Goal: Transaction & Acquisition: Subscribe to service/newsletter

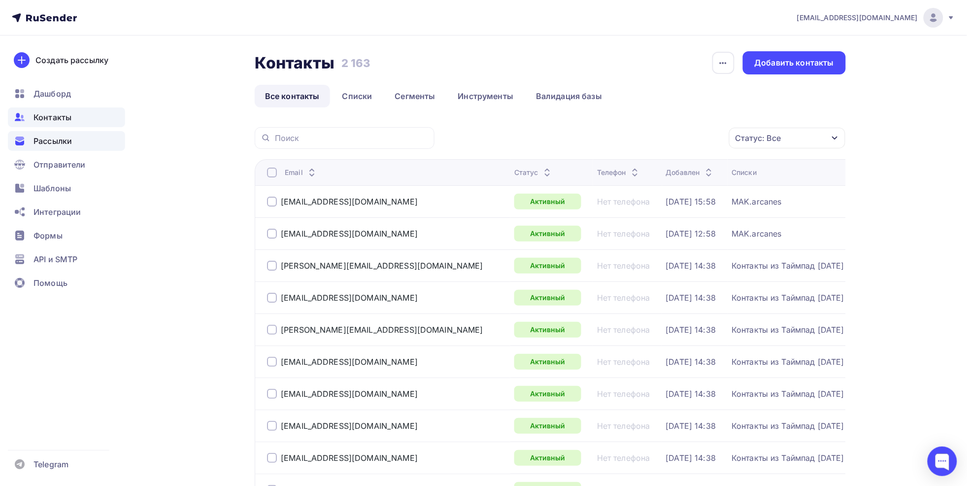
click at [48, 144] on span "Рассылки" at bounding box center [53, 141] width 38 height 12
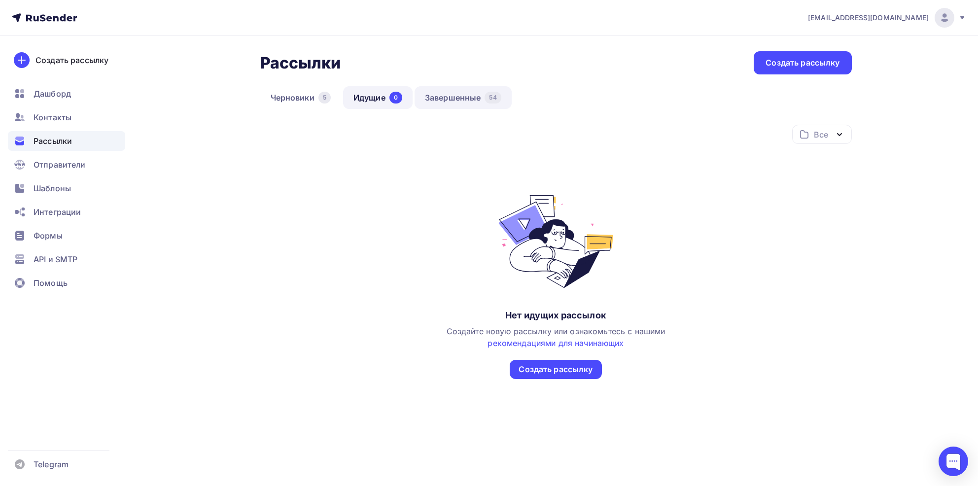
click at [458, 95] on link "Завершенные 54" at bounding box center [462, 97] width 97 height 23
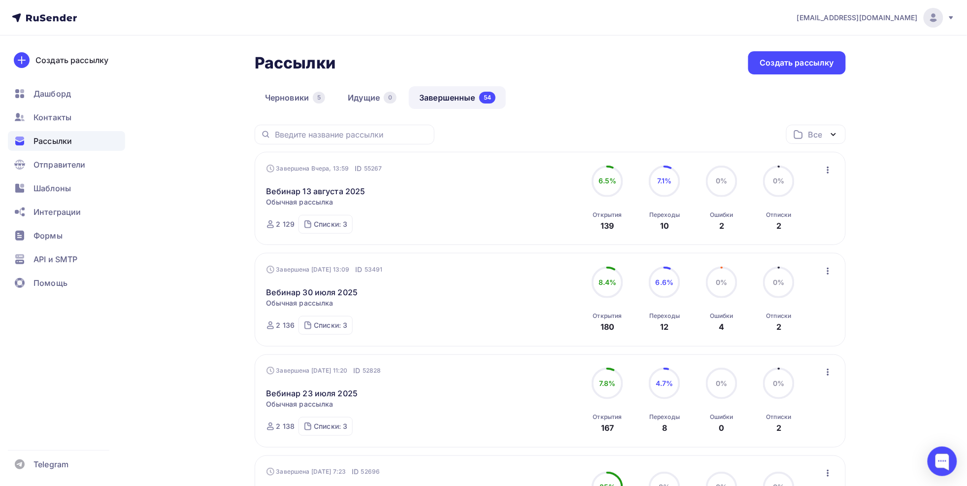
click at [825, 174] on icon "button" at bounding box center [828, 170] width 12 height 12
click at [532, 152] on div "Завершена Вчера, 13:59 ID 55267 Вебинар 13 августа 2025 Статистика Обзор рассыл…" at bounding box center [550, 198] width 591 height 93
click at [830, 170] on icon "button" at bounding box center [828, 170] width 12 height 12
click at [776, 233] on div "Копировать в новую" at bounding box center [783, 235] width 101 height 12
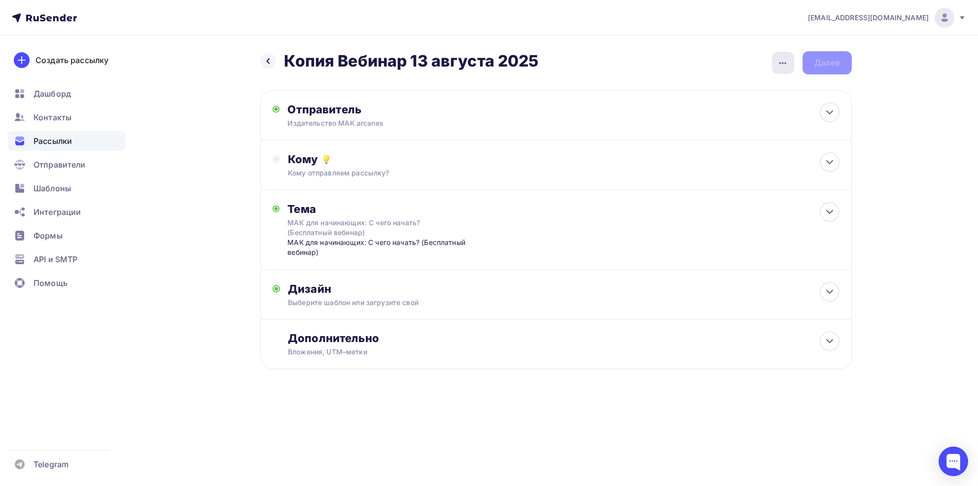
click at [780, 60] on icon "button" at bounding box center [783, 63] width 12 height 12
click at [702, 113] on div "Переименовать рассылку" at bounding box center [731, 113] width 122 height 12
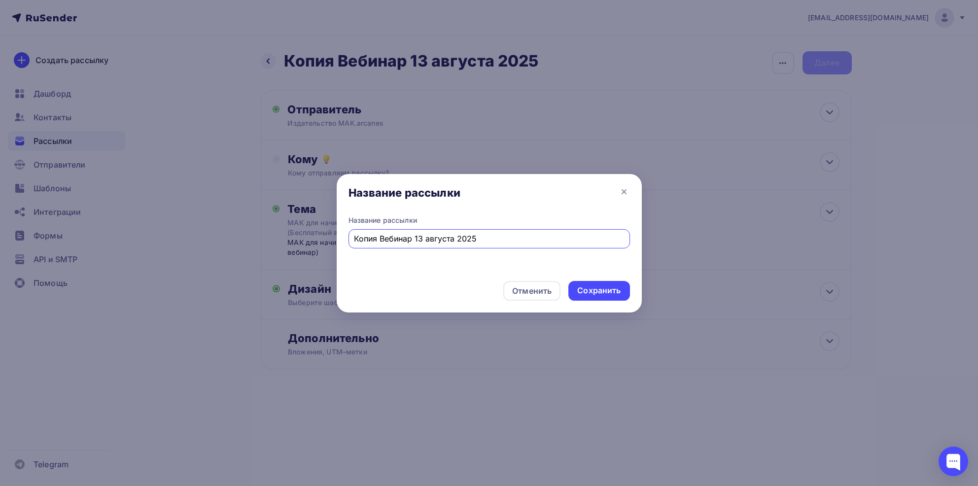
drag, startPoint x: 380, startPoint y: 238, endPoint x: 331, endPoint y: 241, distance: 48.9
click at [331, 241] on div "Название рассылки Название рассылки Копия Вебинар 13 августа 2025 Отменить Сохр…" at bounding box center [489, 243] width 978 height 486
drag, startPoint x: 389, startPoint y: 236, endPoint x: 395, endPoint y: 236, distance: 5.9
click at [395, 236] on input "Вебинар 13 августа 2025" at bounding box center [489, 239] width 270 height 12
type input "Вебинар 20 августа 2025"
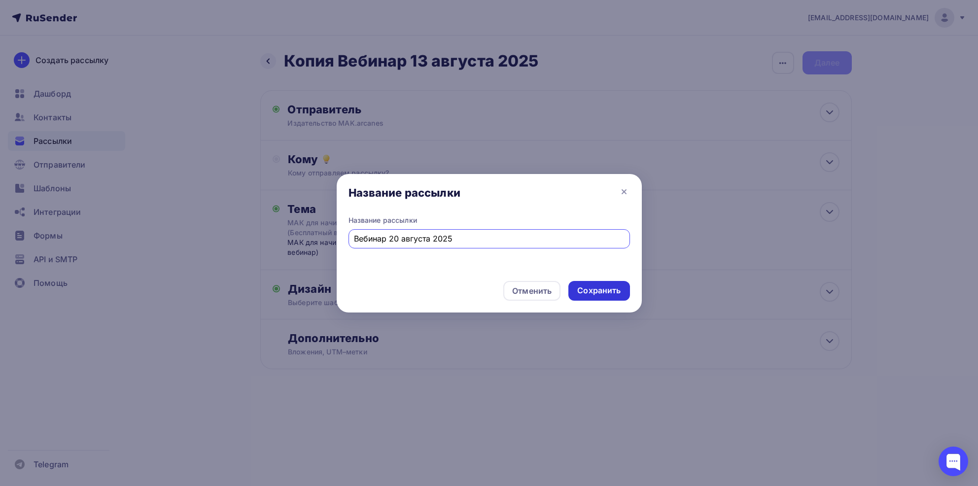
click at [602, 293] on div "Сохранить" at bounding box center [598, 290] width 43 height 11
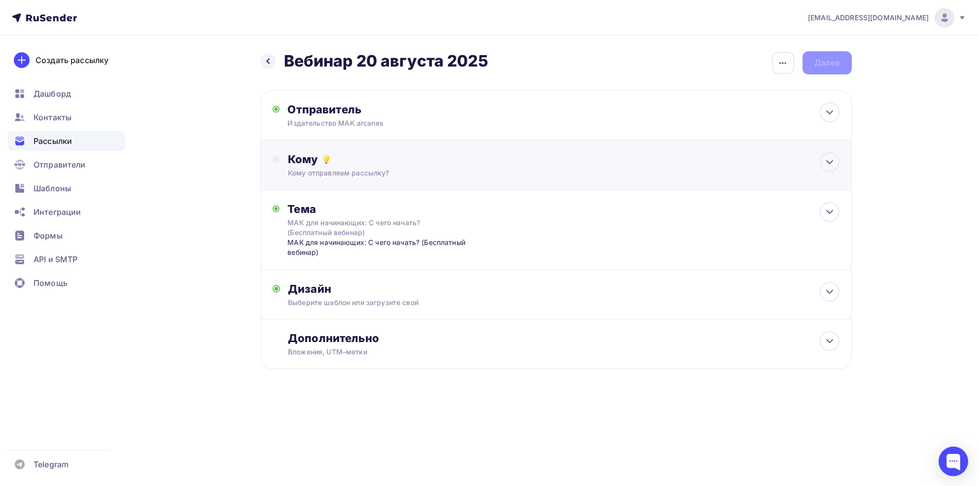
click at [360, 177] on div "Кому отправляем рассылку?" at bounding box center [536, 173] width 496 height 10
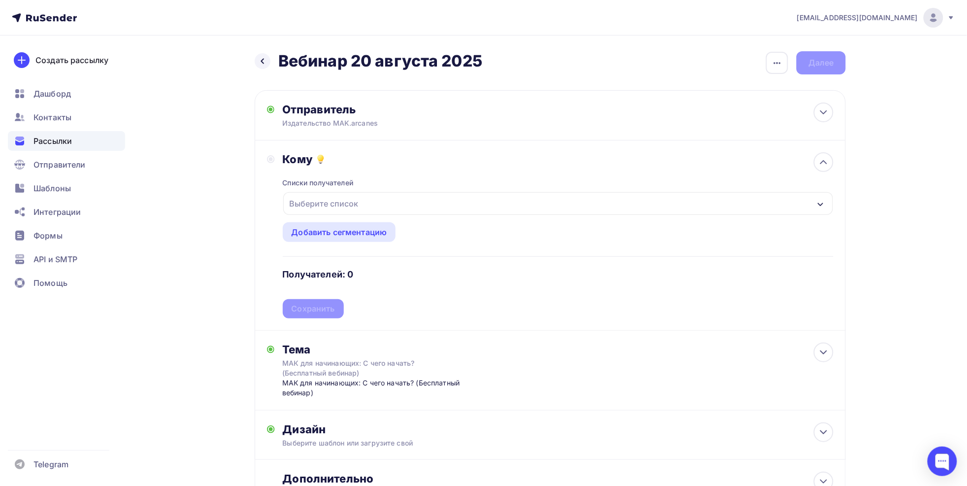
click at [350, 199] on div "Выберите список" at bounding box center [324, 204] width 77 height 18
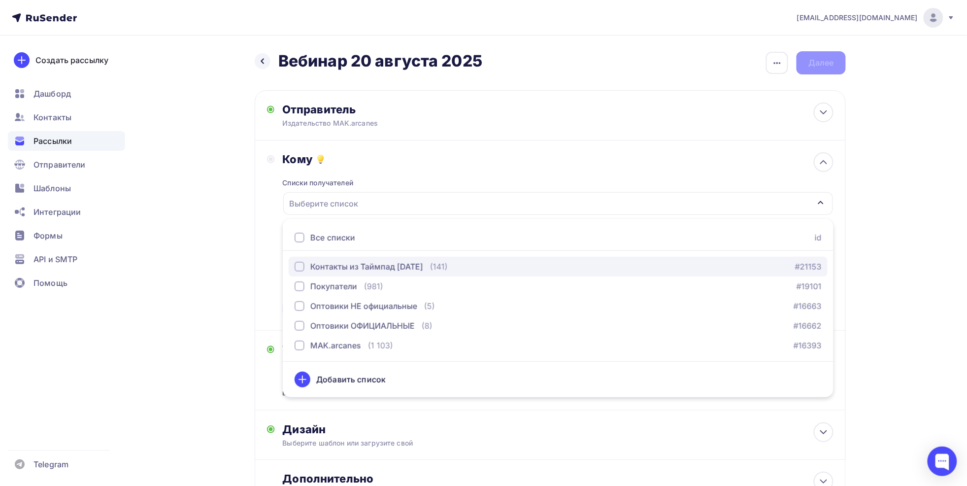
click at [341, 265] on div "Контакты из Таймпад [DATE]" at bounding box center [366, 267] width 113 height 12
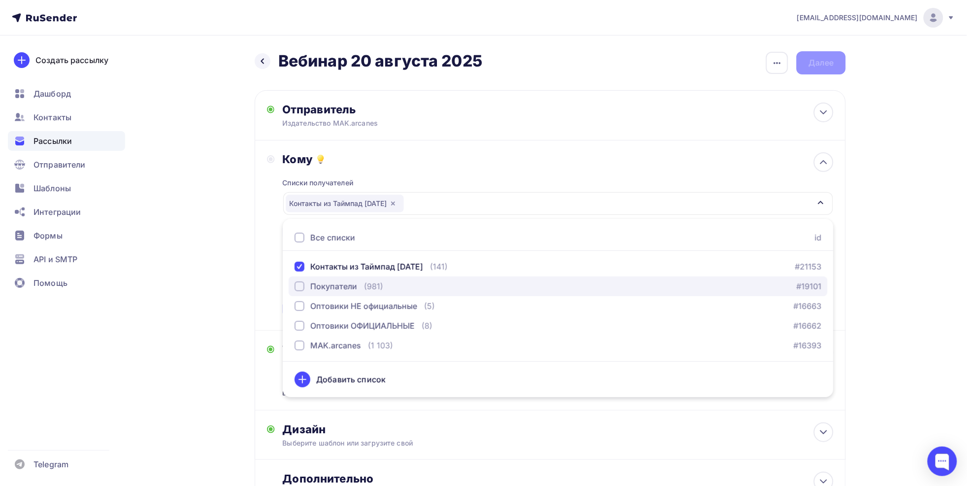
click at [337, 285] on div "Покупатели" at bounding box center [333, 286] width 47 height 12
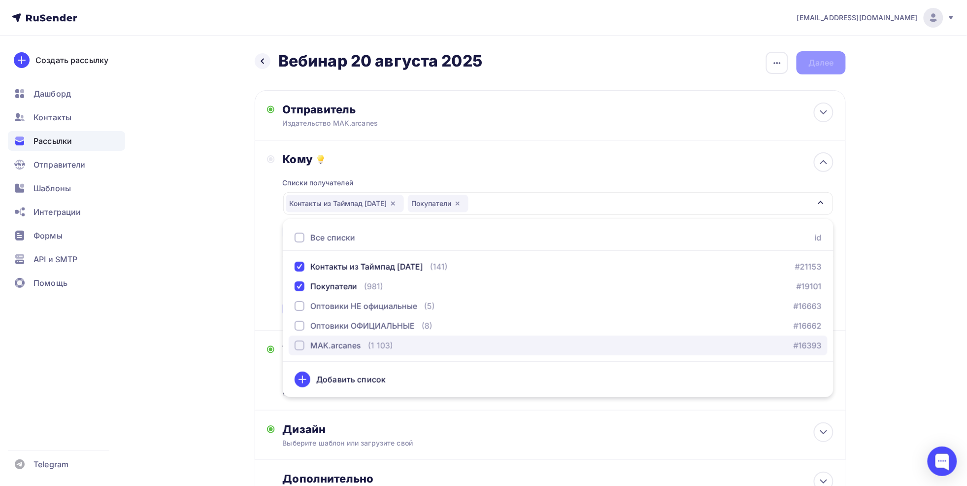
click at [338, 345] on div "MAK.arcanes" at bounding box center [335, 345] width 51 height 12
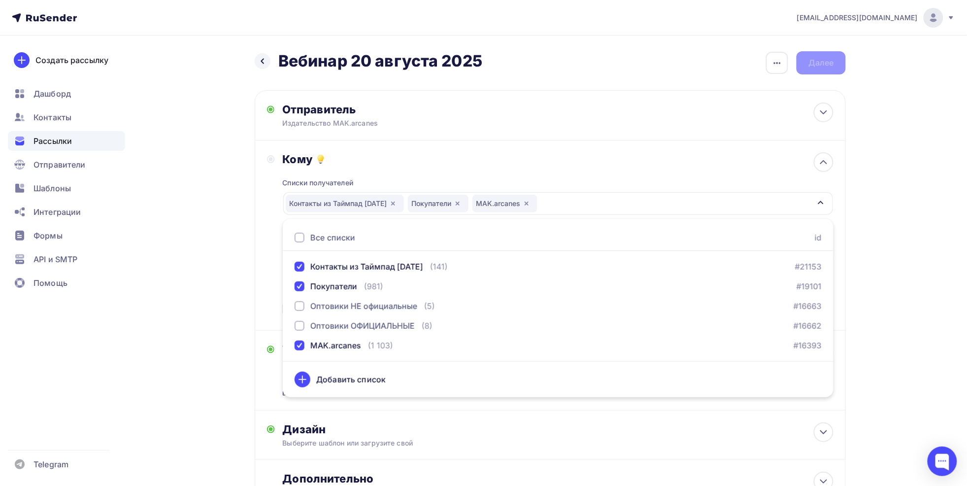
click at [273, 241] on div "Кому Списки получателей Контакты из Таймпад [DATE] Покупатели MAK.arcanes Все с…" at bounding box center [550, 235] width 567 height 166
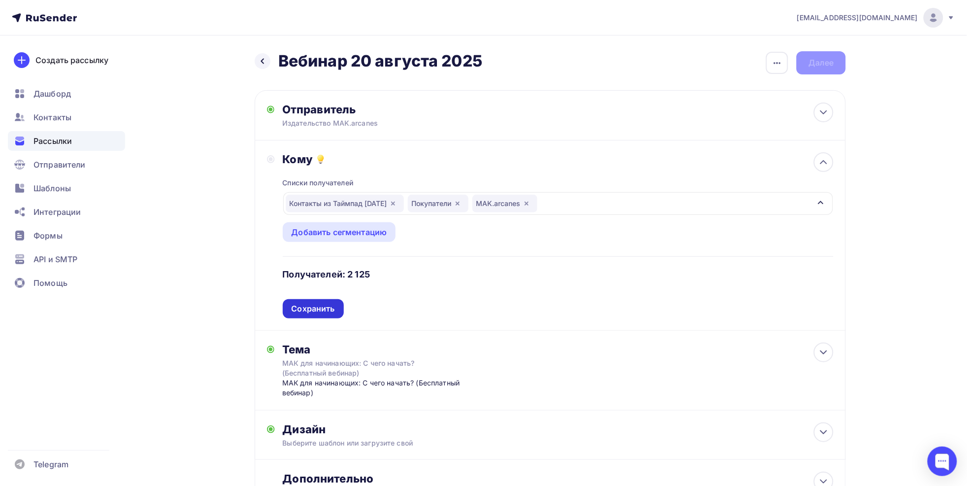
click at [311, 314] on div "Сохранить" at bounding box center [313, 308] width 43 height 11
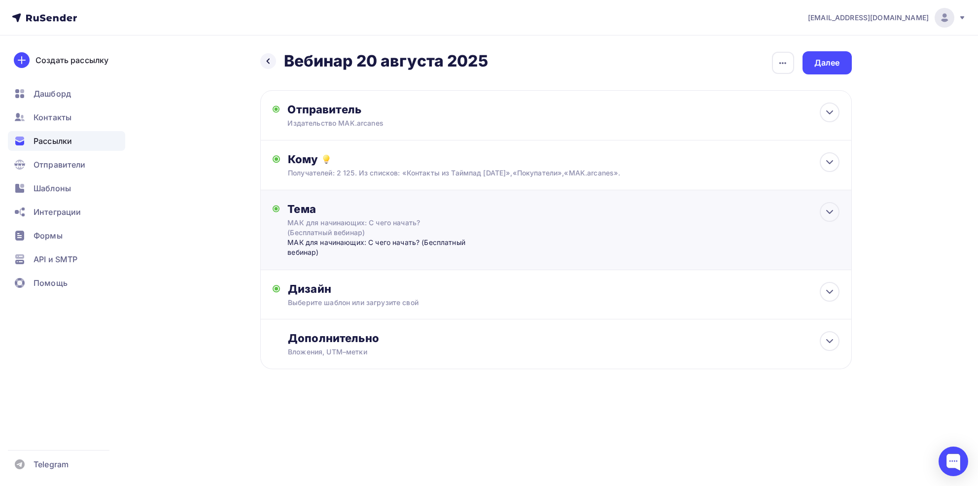
click at [350, 247] on div "МАК для начинающих: С чего начать? (Бесплатный вебинар)" at bounding box center [384, 247] width 195 height 20
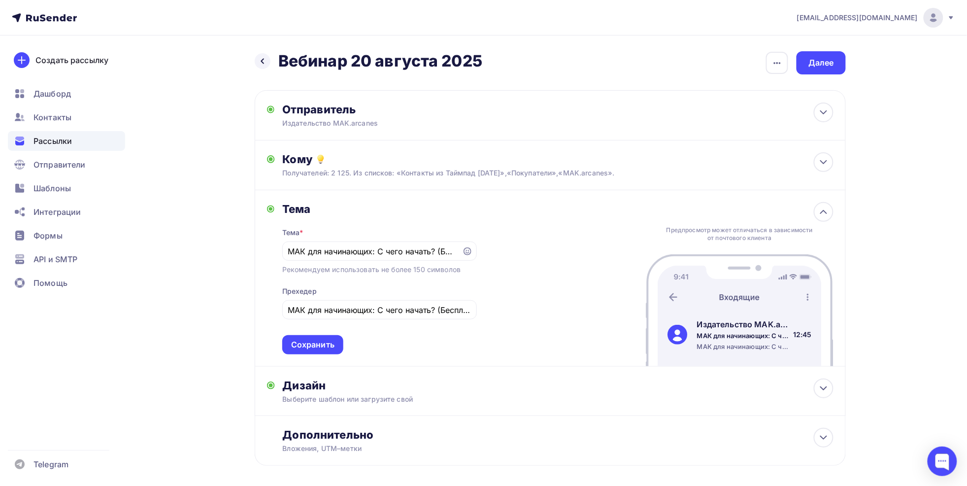
drag, startPoint x: 898, startPoint y: 179, endPoint x: 718, endPoint y: 227, distance: 185.6
click at [898, 179] on div "[EMAIL_ADDRESS][DOMAIN_NAME] Аккаунт Тарифы Выйти Создать рассылку [GEOGRAPHIC_…" at bounding box center [483, 264] width 967 height 529
click at [368, 250] on input "МАК для начинающих: С чего начать? (Бесплатный вебинар)" at bounding box center [372, 251] width 169 height 12
drag, startPoint x: 290, startPoint y: 251, endPoint x: 474, endPoint y: 253, distance: 184.3
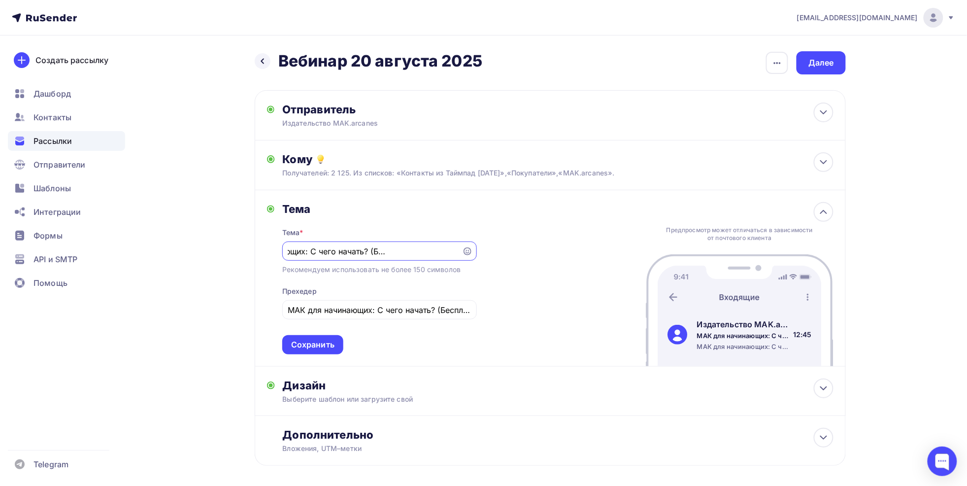
click at [474, 253] on div "МАК для начинающих: С чего начать? (Бесплатный вебинар)" at bounding box center [379, 250] width 195 height 19
paste input "🎯 Бесплатный вебинар: как с помощью МАК найти цель и увидеть путь к ней"
type input "🎯 Бесплатный вебинар: как с помощью МАК найти цель и увидеть путь к ней"
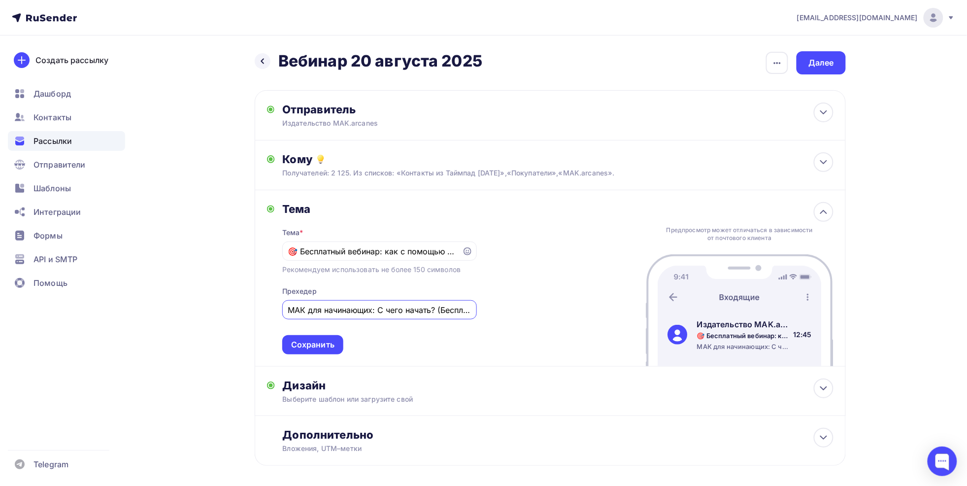
scroll to position [0, 56]
drag, startPoint x: 290, startPoint y: 307, endPoint x: 553, endPoint y: 317, distance: 263.3
click at [552, 317] on div "Тема Тема * 🎯 Бесплатный вебинар: как с помощью МАК найти цель и увидеть путь к…" at bounding box center [550, 278] width 591 height 176
paste input "🎯 Бесплатный вебинар: как с помощью МАК найти цель и увидеть путь к ней"
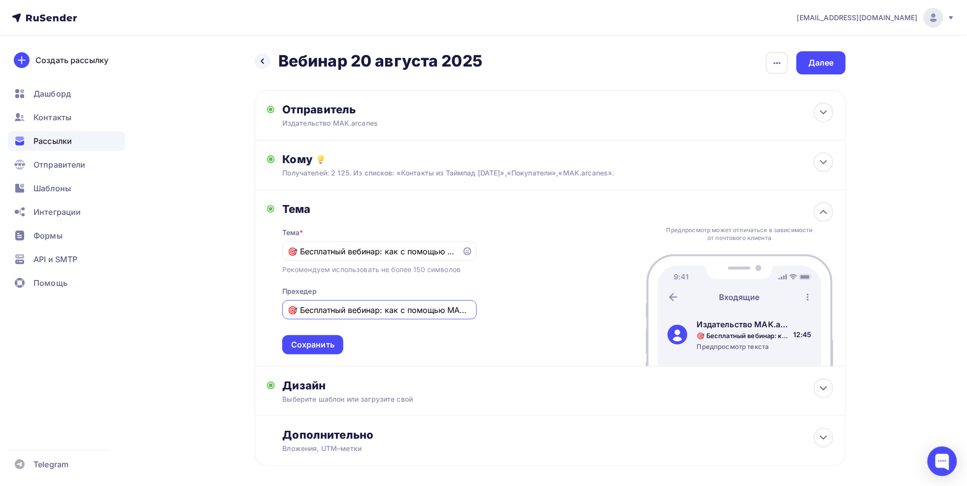
scroll to position [0, 122]
type input "🎯 Бесплатный вебинар: как с помощью МАК найти цель и увидеть путь к ней"
click at [319, 351] on div "Сохранить" at bounding box center [312, 344] width 61 height 19
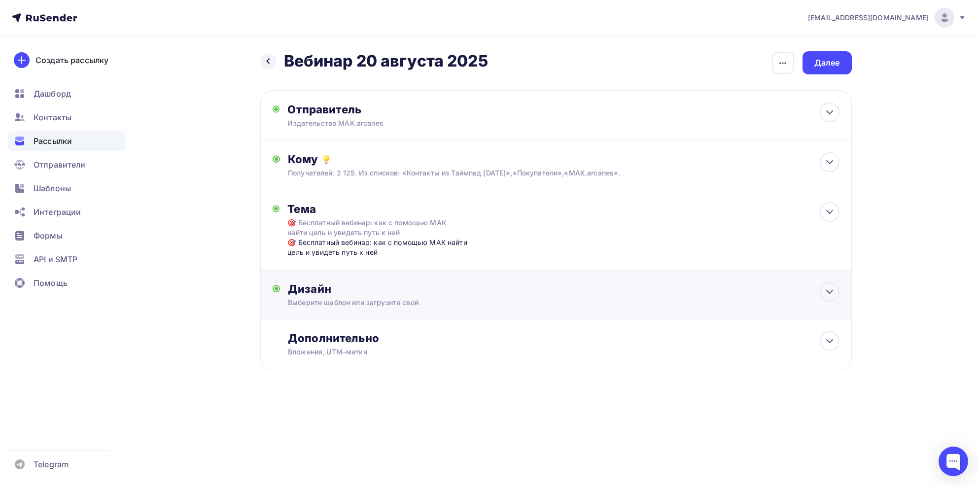
click at [398, 295] on div "Дизайн" at bounding box center [563, 289] width 551 height 14
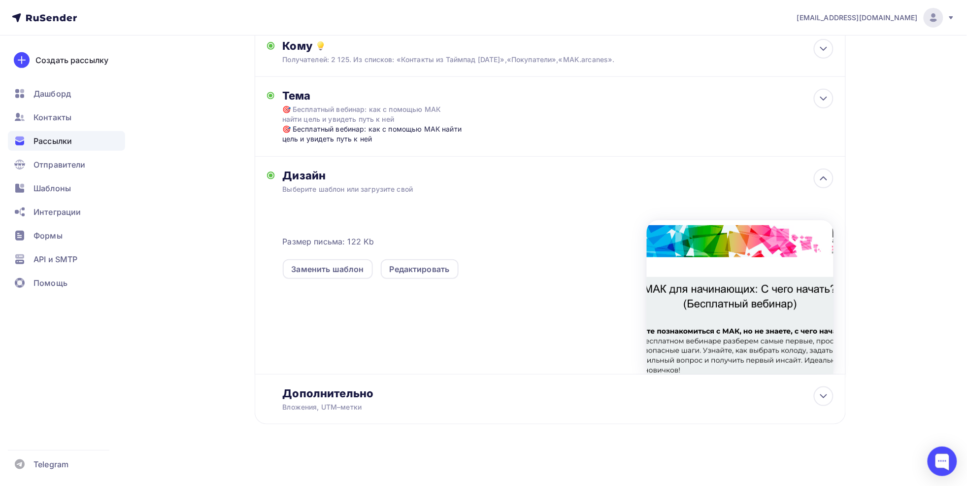
scroll to position [115, 0]
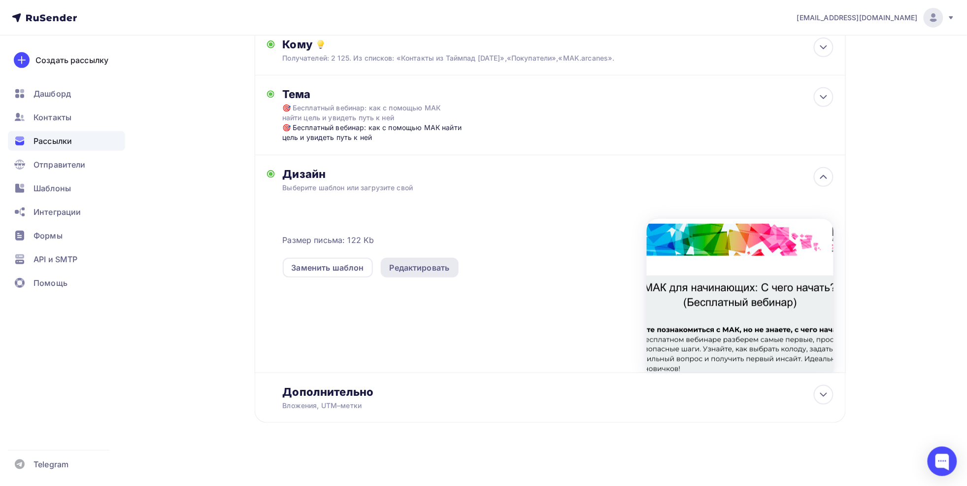
click at [439, 273] on div "Редактировать" at bounding box center [420, 268] width 78 height 20
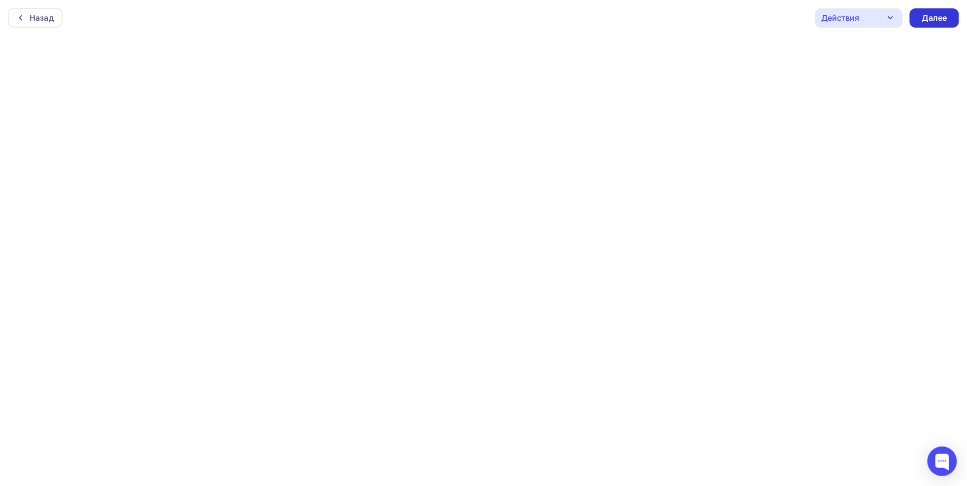
click at [939, 17] on div "Далее" at bounding box center [935, 17] width 26 height 11
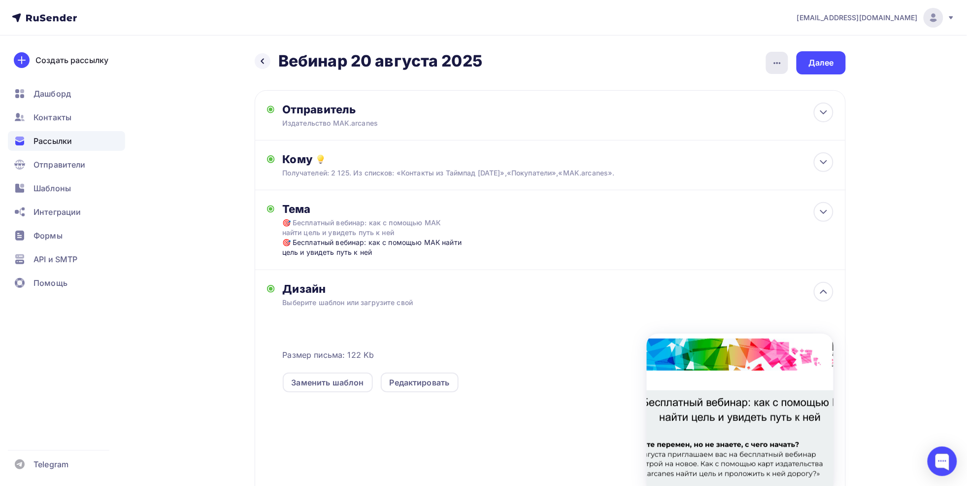
click at [774, 60] on icon "button" at bounding box center [778, 63] width 12 height 12
click at [816, 62] on div "Далее" at bounding box center [822, 62] width 26 height 11
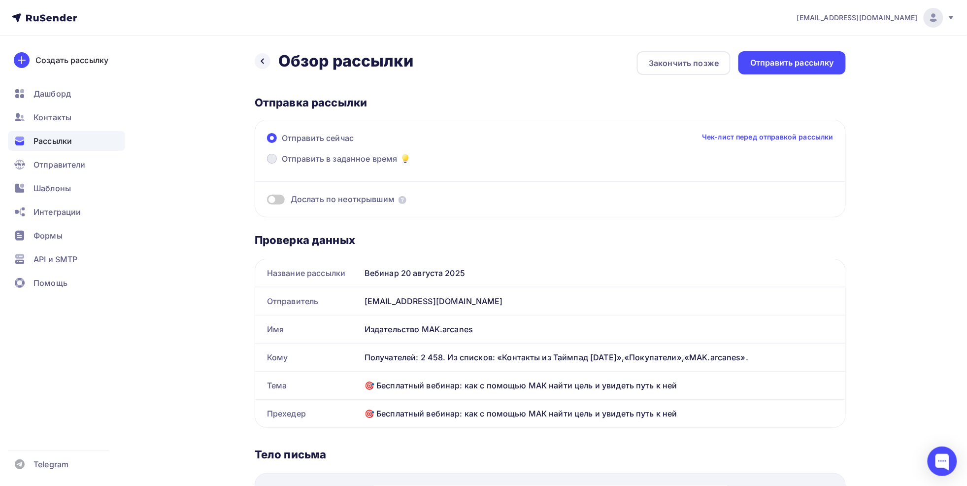
click at [272, 157] on span at bounding box center [272, 159] width 10 height 10
click at [282, 165] on input "Отправить в заданное время" at bounding box center [282, 165] width 0 height 0
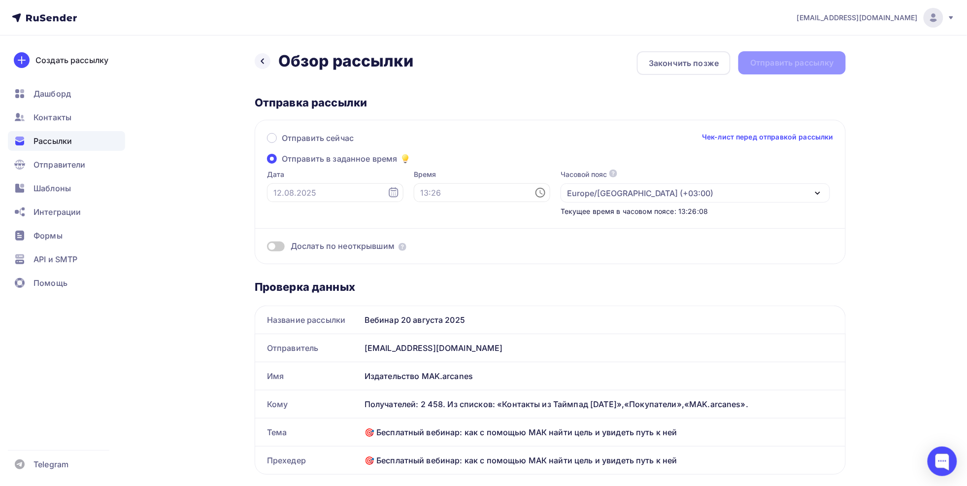
click at [389, 194] on icon at bounding box center [393, 192] width 9 height 10
click at [331, 275] on div "14" at bounding box center [329, 277] width 16 height 9
type input "[DATE]"
click at [536, 192] on icon at bounding box center [541, 193] width 10 height 10
click at [428, 285] on li "09" at bounding box center [429, 287] width 53 height 16
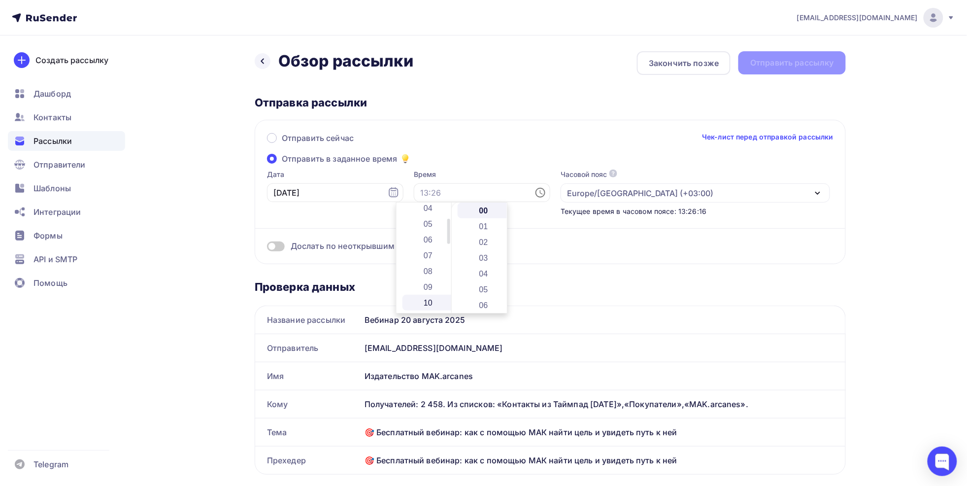
type input "09:00"
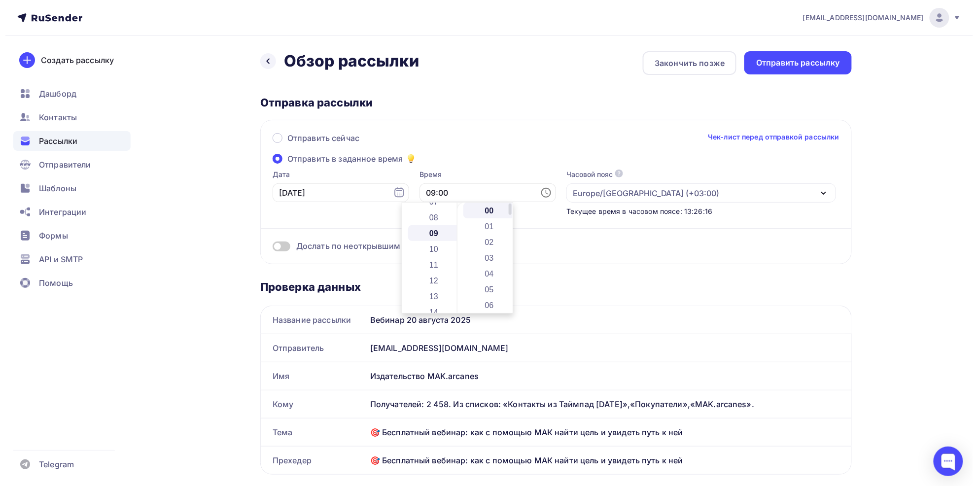
scroll to position [142, 0]
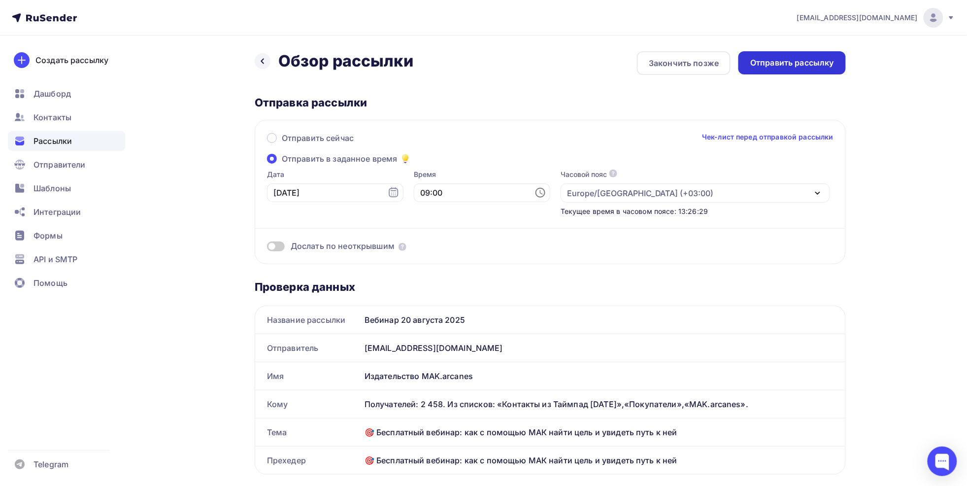
click at [802, 62] on div "Отправить рассылку" at bounding box center [792, 62] width 84 height 11
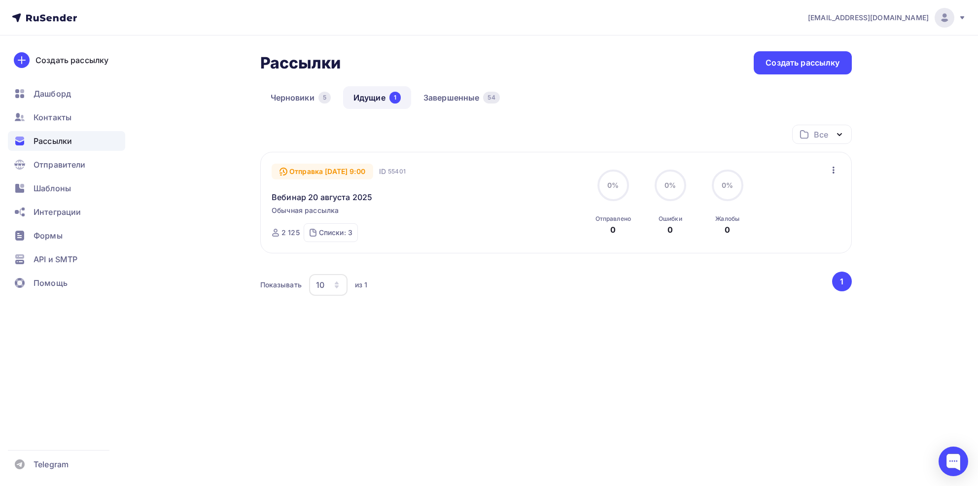
click at [183, 121] on div "Рассылки Рассылки Создать рассылку [GEOGRAPHIC_DATA] 5 Идущие 1 Завершенные 54 …" at bounding box center [489, 215] width 808 height 361
